Goal: Transaction & Acquisition: Purchase product/service

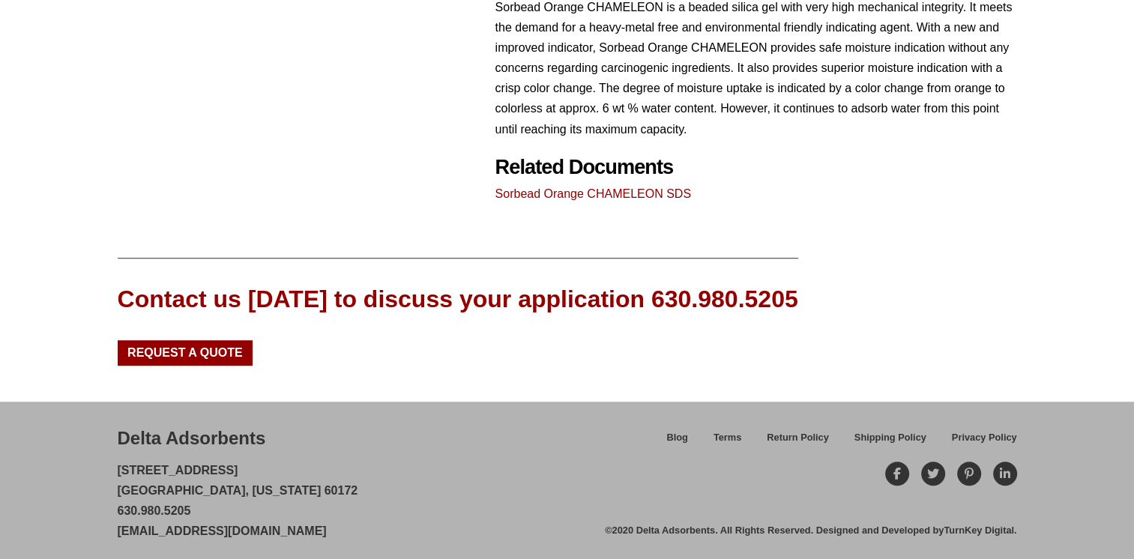
scroll to position [813, 0]
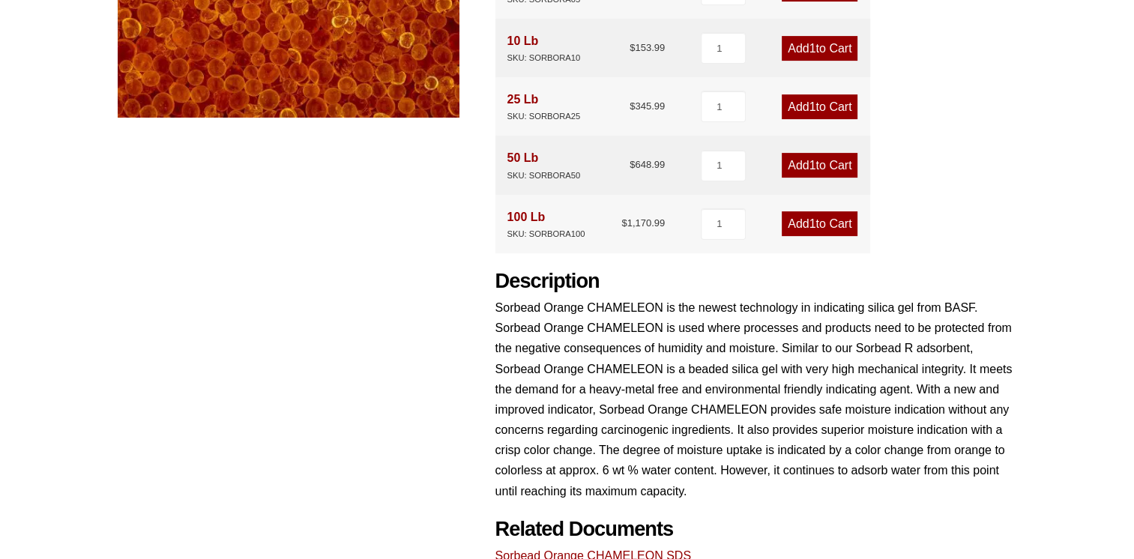
scroll to position [438, 0]
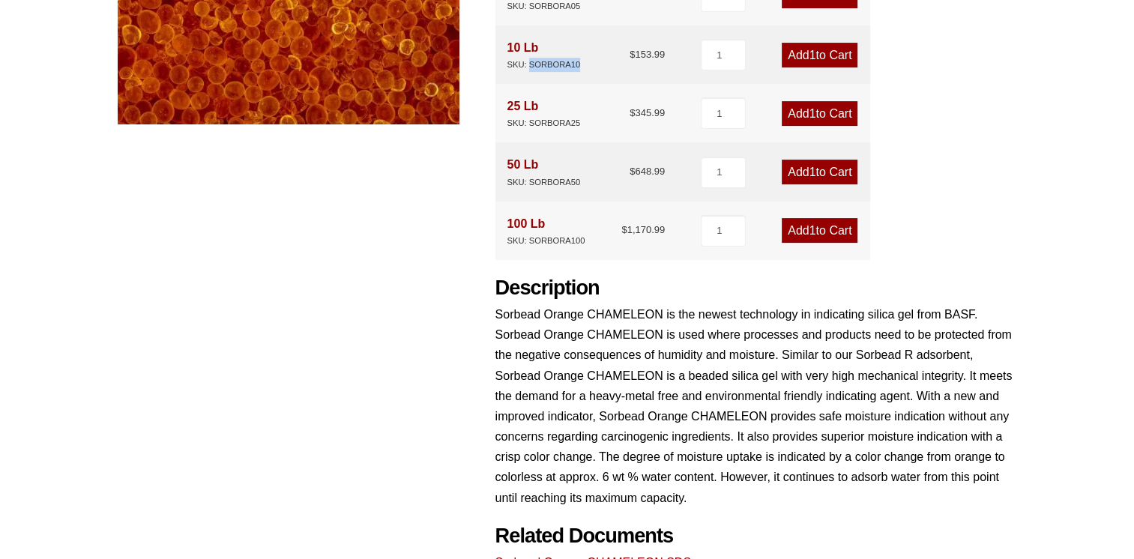
drag, startPoint x: 530, startPoint y: 62, endPoint x: 580, endPoint y: 61, distance: 49.5
click at [580, 61] on div "10 Lb SKU: SORBORA10 $ 153.99" at bounding box center [586, 54] width 158 height 34
copy div "SORBORA10"
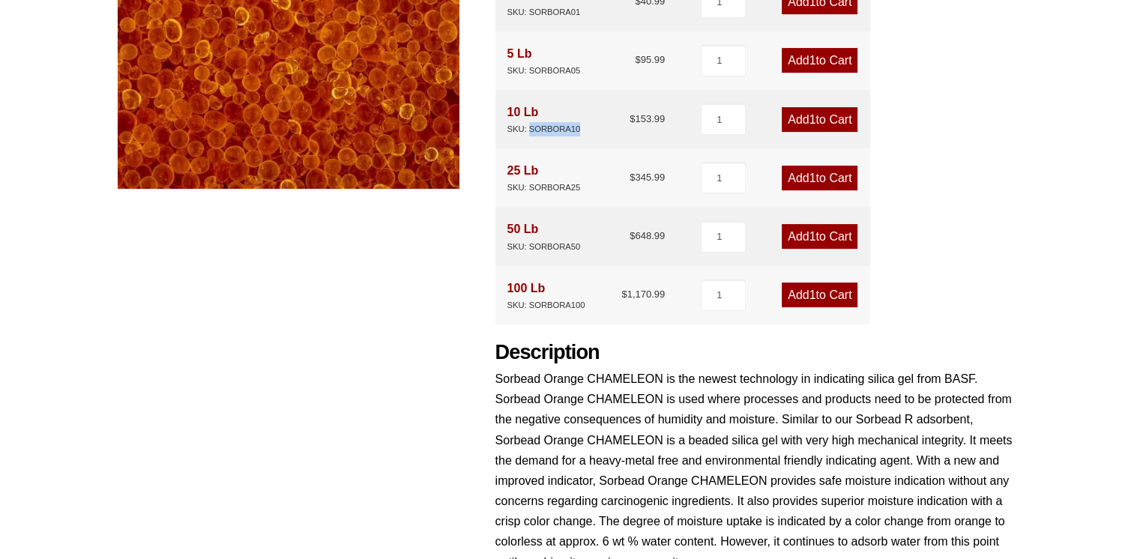
scroll to position [375, 0]
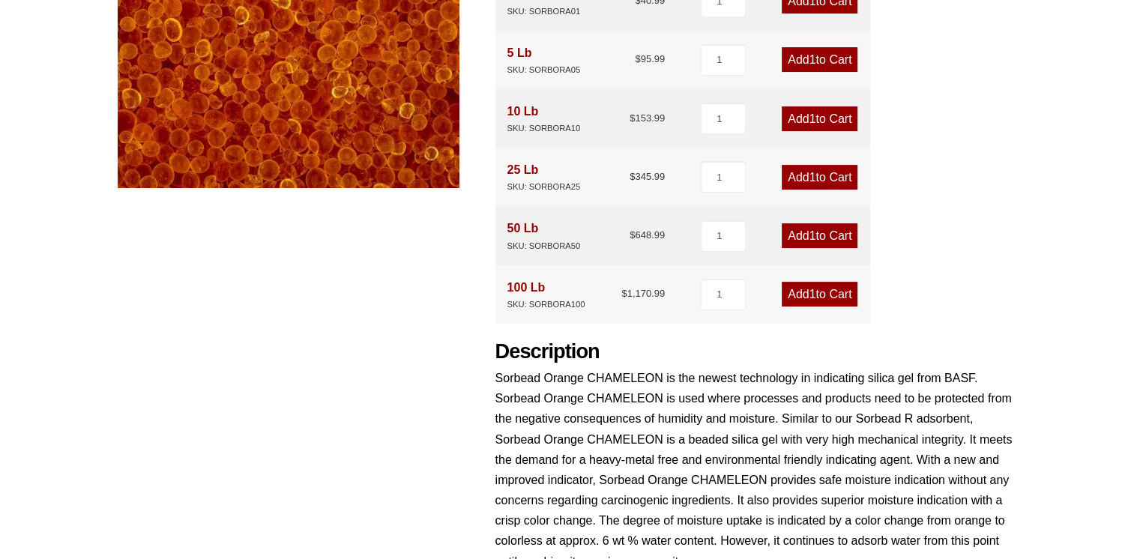
click at [995, 241] on div "Product Features Economical and reliable High Drying Capacity Low Desorption En…" at bounding box center [755, 241] width 521 height 790
click at [1008, 223] on div "Product Features Economical and reliable High Drying Capacity Low Desorption En…" at bounding box center [755, 241] width 521 height 790
click at [817, 115] on link "Add 1 to Cart" at bounding box center [819, 118] width 76 height 25
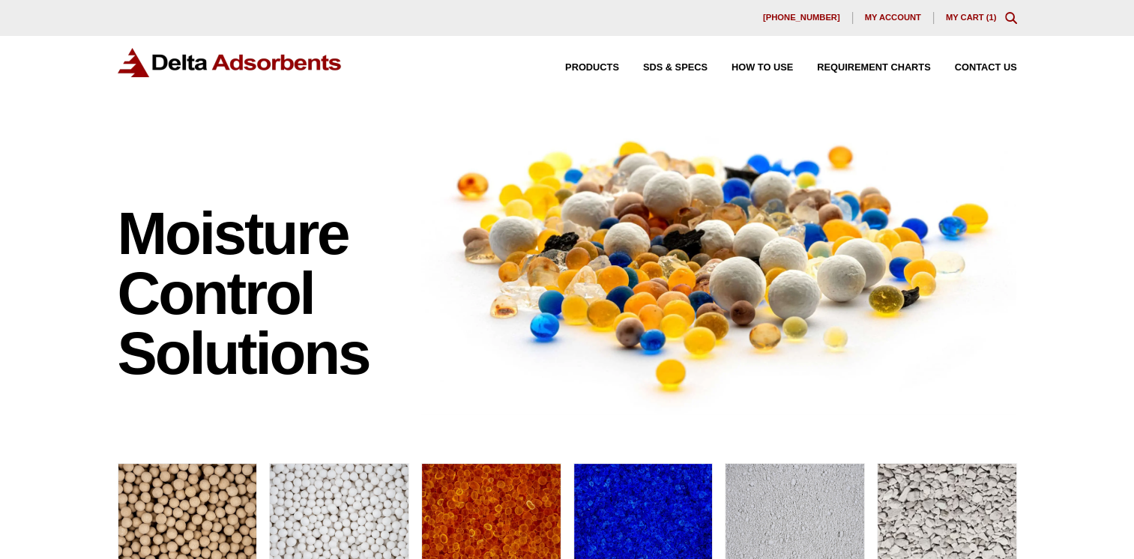
click at [965, 14] on link "My Cart ( 1 )" at bounding box center [971, 17] width 51 height 9
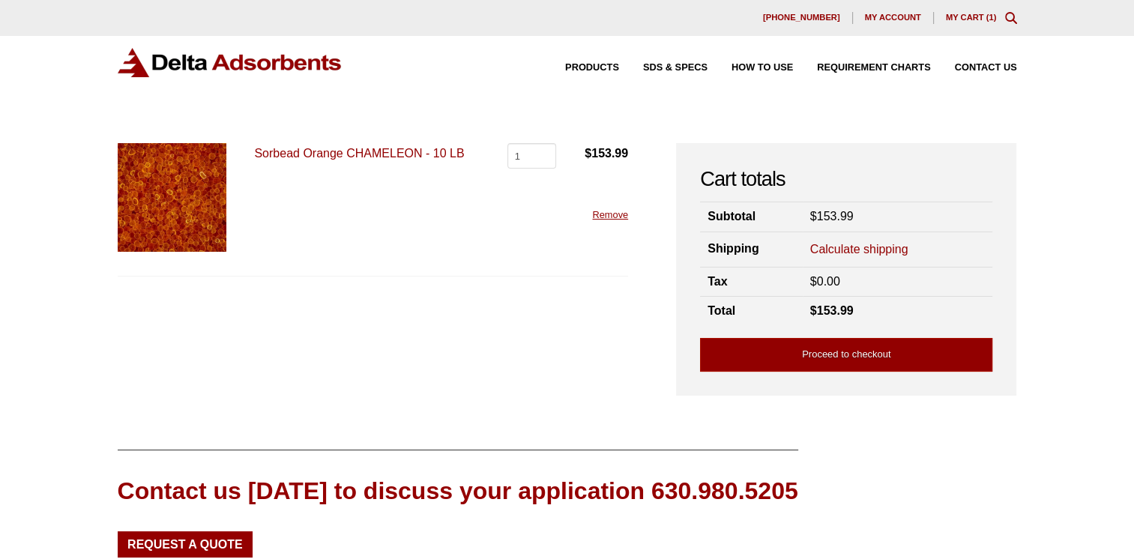
click at [842, 250] on link "Calculate shipping" at bounding box center [859, 249] width 98 height 16
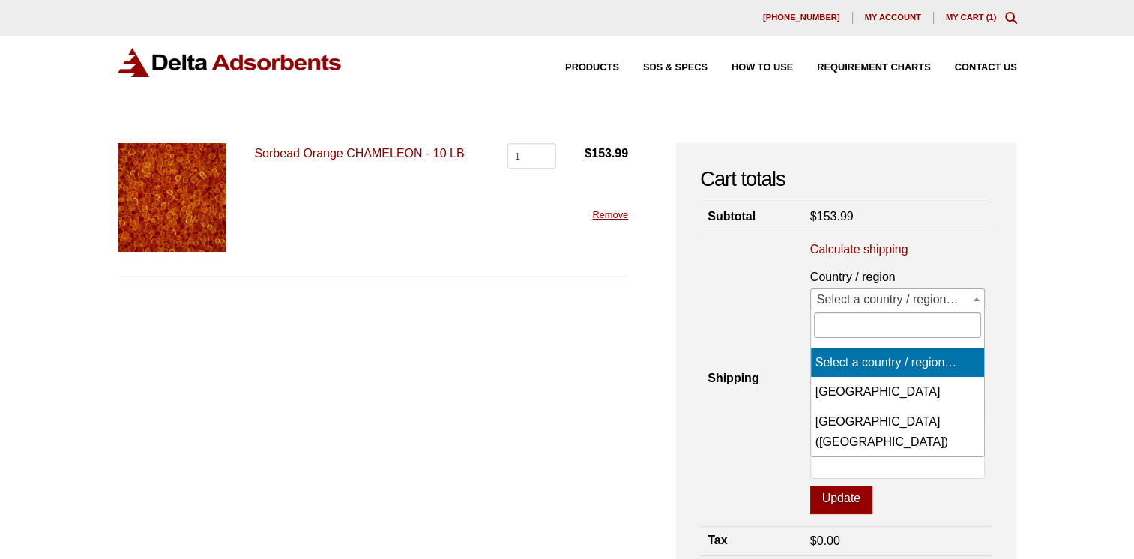
click at [865, 298] on span "Select a country / region…" at bounding box center [898, 299] width 174 height 21
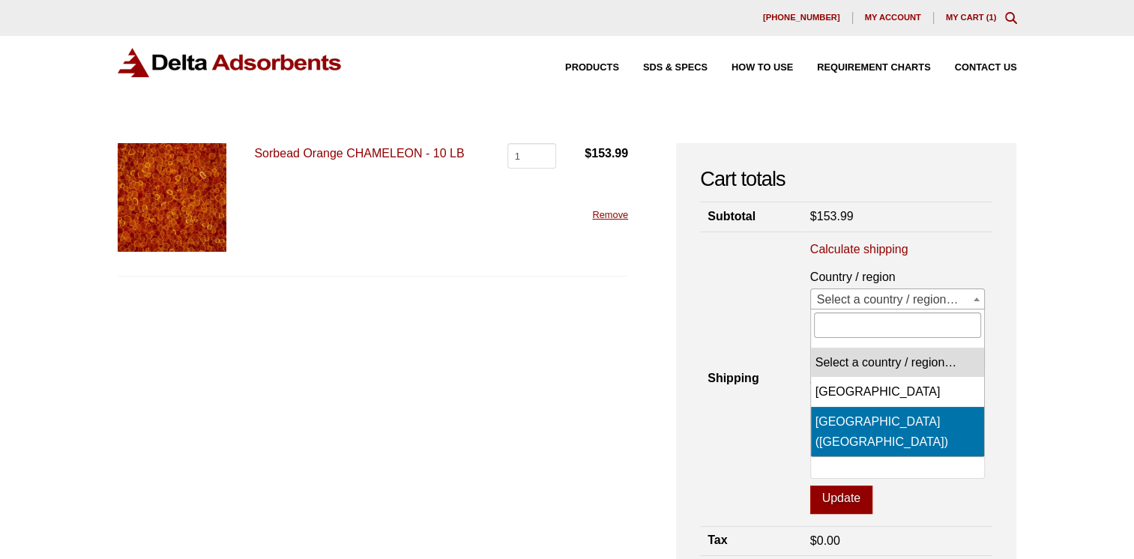
select select "US"
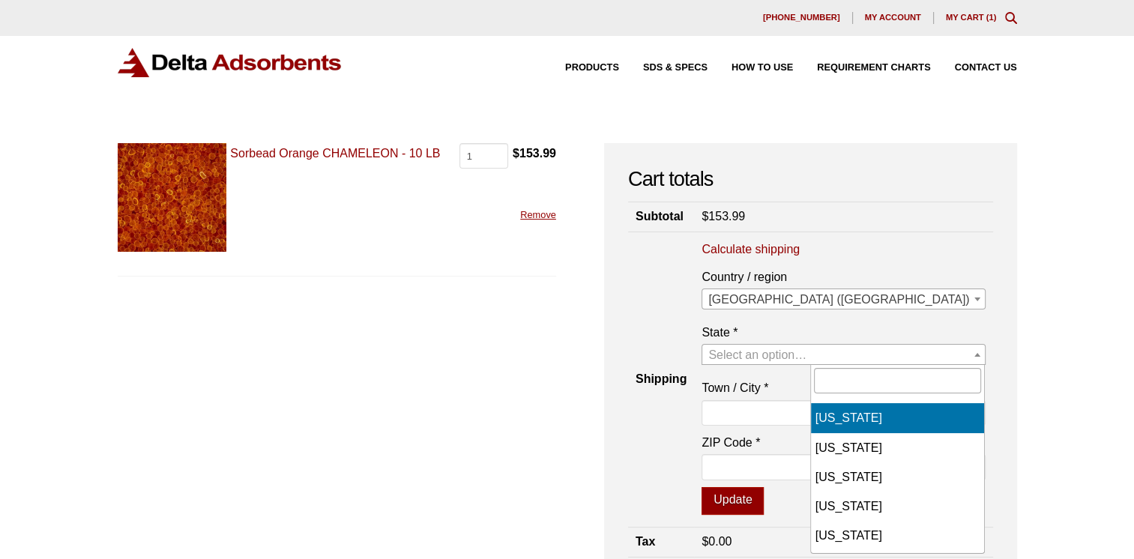
click at [806, 356] on span "Select an option…" at bounding box center [757, 354] width 98 height 13
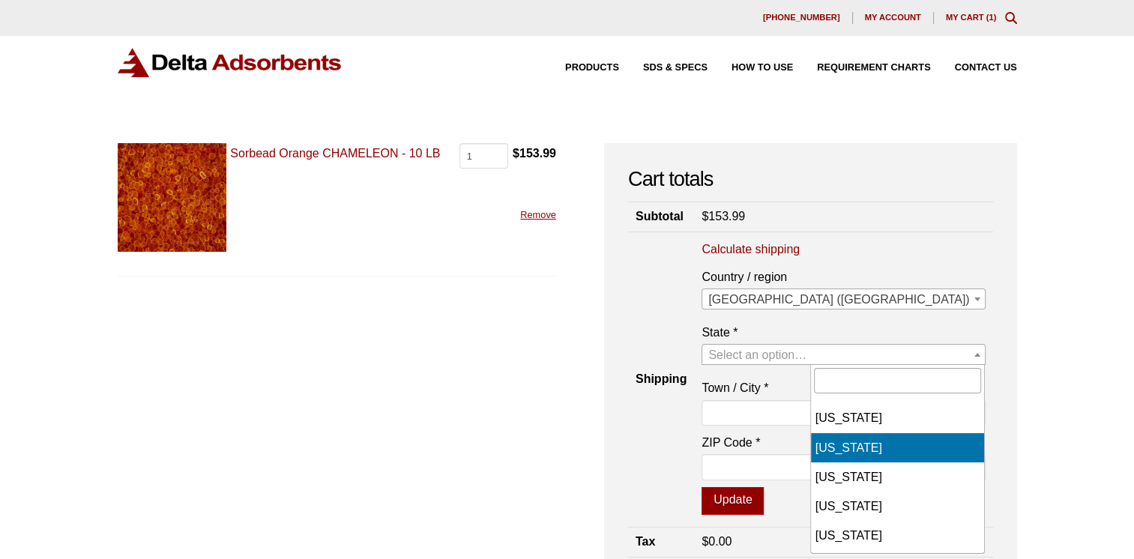
scroll to position [225, 0]
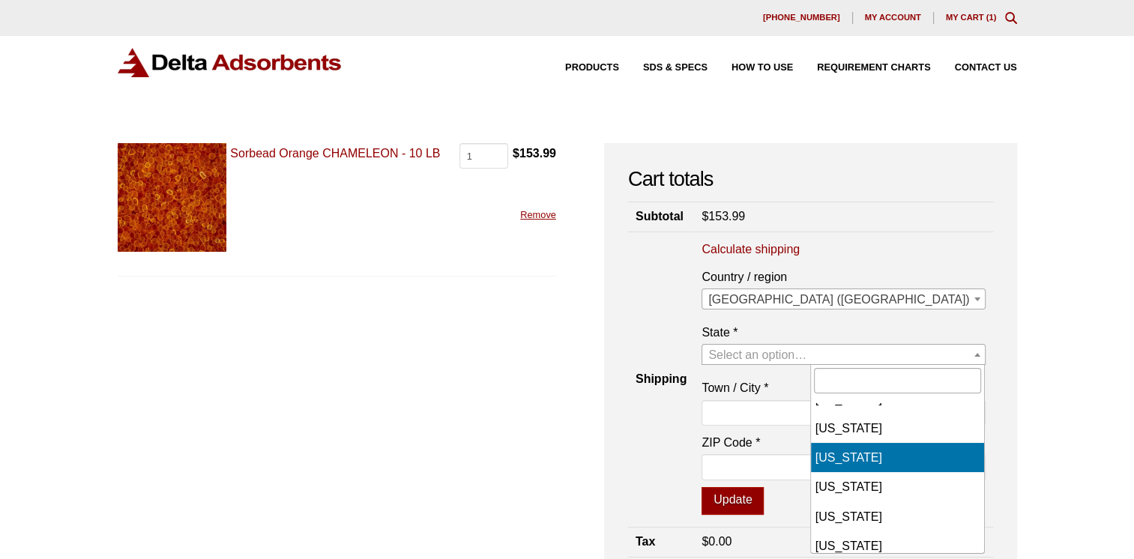
select select "FL"
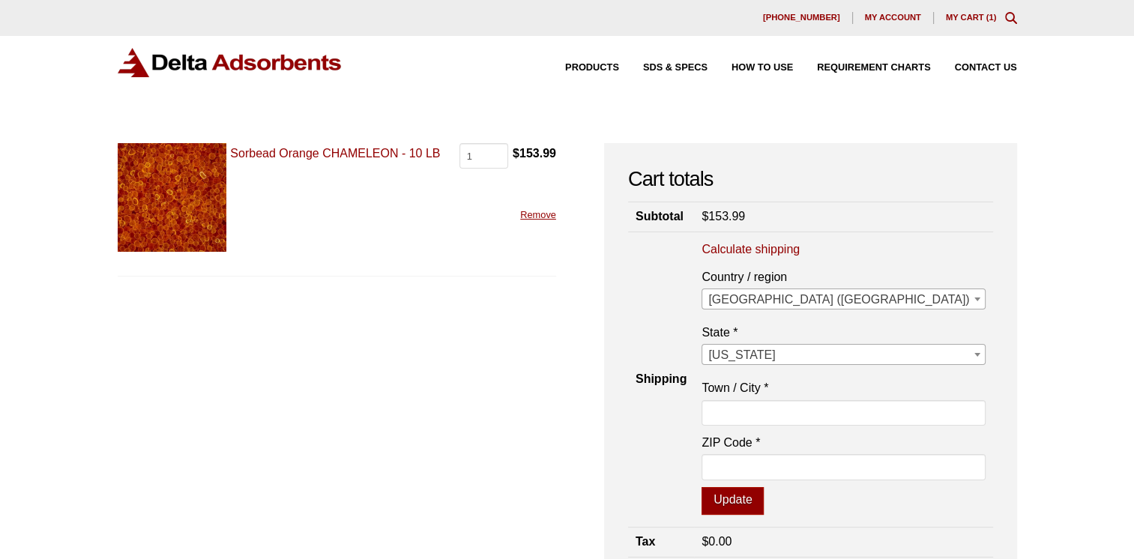
click at [991, 270] on section "Country / region Select a country / region… Canada [GEOGRAPHIC_DATA] ([GEOGRAPH…" at bounding box center [842, 391] width 307 height 248
click at [832, 465] on input "ZIP Code *" at bounding box center [842, 466] width 283 height 25
type input "34677"
click at [827, 405] on input "Town / City *" at bounding box center [842, 412] width 283 height 25
type input "OLDSMAR"
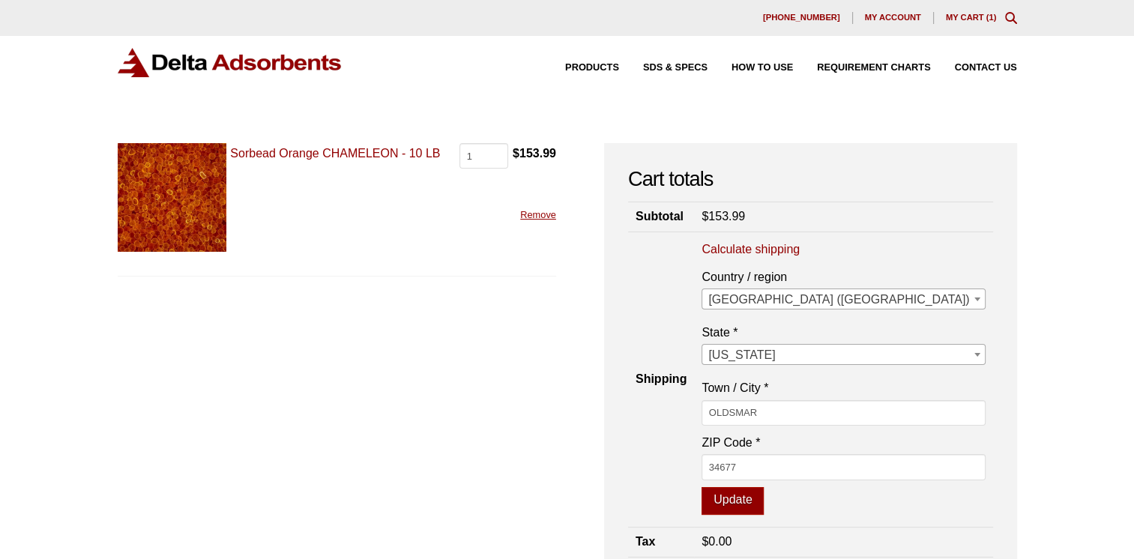
click at [676, 438] on div "Cart totals Subtotal $ 153.99 Shipping Calculate shipping Country / region Sele…" at bounding box center [810, 399] width 413 height 512
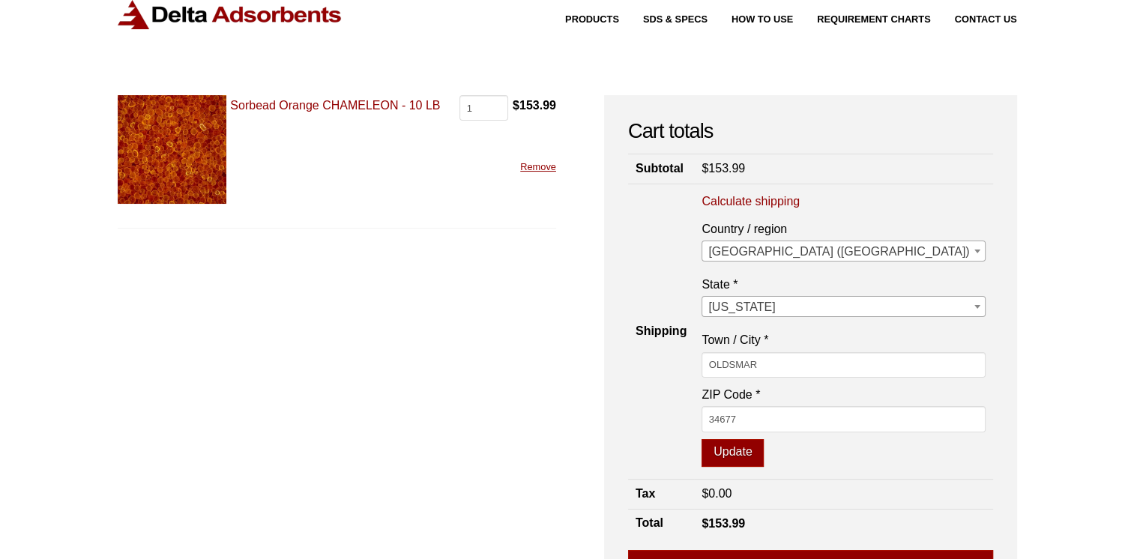
scroll to position [75, 0]
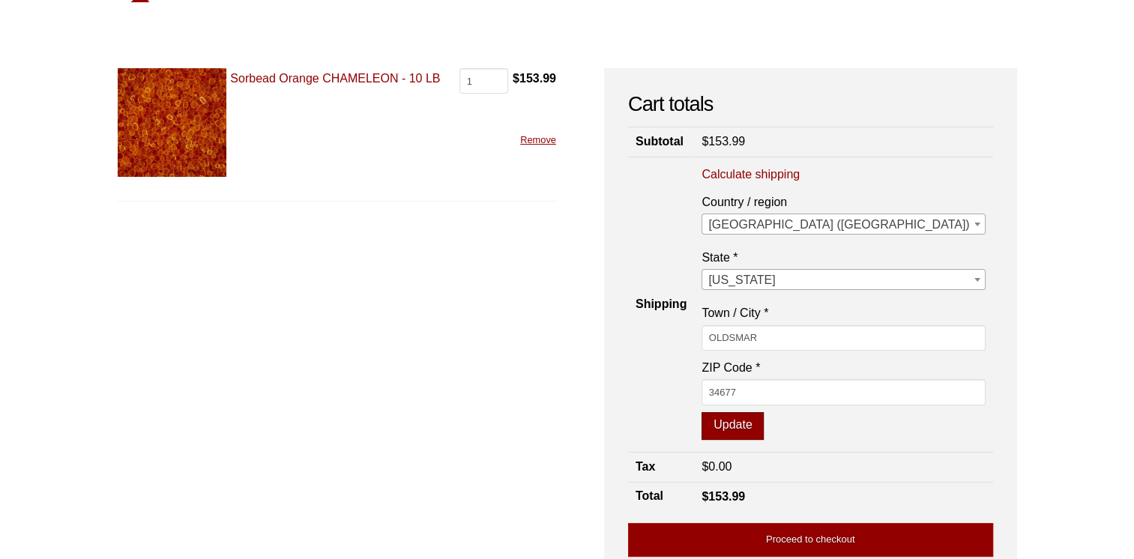
click at [763, 421] on button "Update" at bounding box center [732, 426] width 62 height 28
